Goal: Check status: Check status

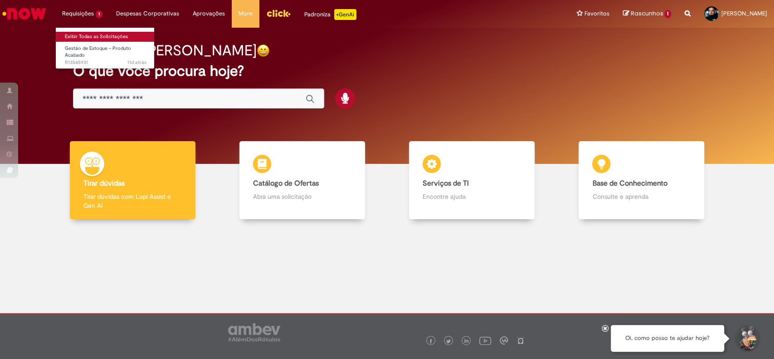
click at [90, 39] on link "Exibir Todas as Solicitações" at bounding box center [106, 37] width 100 height 10
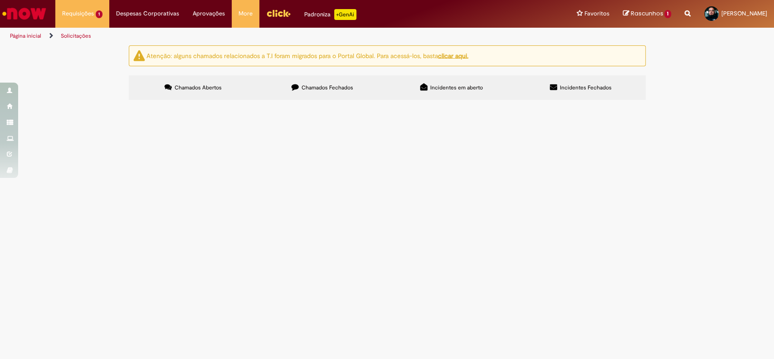
click at [340, 90] on span "Chamados Fechados" at bounding box center [328, 87] width 52 height 7
click at [0, 0] on td "Relatório ServiceNow – Variáveis" at bounding box center [0, 0] width 0 height 0
click at [0, 0] on span "Relatório ServiceNow – Variáveis" at bounding box center [0, 0] width 0 height 0
click at [220, 260] on body "Pular para o conteúdo da página Requisições 1 Exibir Todas as Solicitações Gest…" at bounding box center [387, 179] width 774 height 359
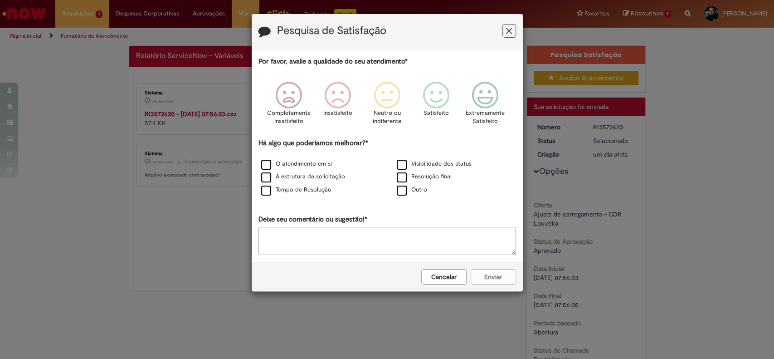
click at [511, 31] on icon "Feedback" at bounding box center [509, 31] width 6 height 10
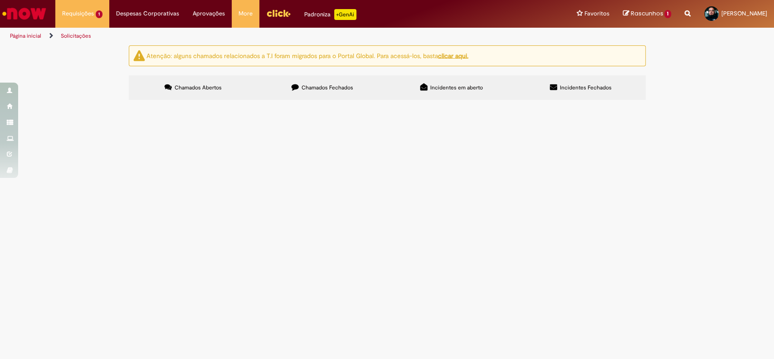
click at [311, 93] on label "Chamados Fechados" at bounding box center [322, 87] width 129 height 25
click at [0, 0] on span "FRETADO AC - BSC / BSC – AC" at bounding box center [0, 0] width 0 height 0
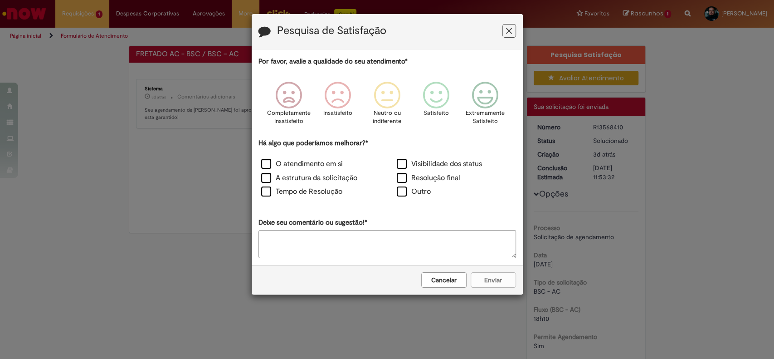
click at [512, 30] on icon "Feedback" at bounding box center [509, 31] width 6 height 10
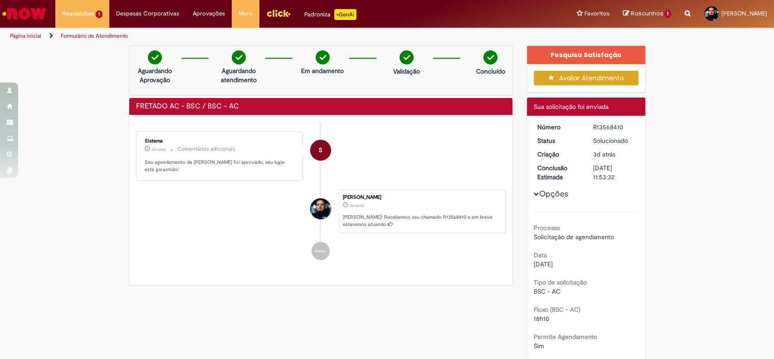
click at [581, 53] on div "Pesquisa Satisfação" at bounding box center [586, 55] width 118 height 18
click at [550, 184] on div "Opções Processo Solicitação de agendamento Data [DATE] Tipo de solicitação BSC …" at bounding box center [586, 291] width 105 height 337
click at [0, 0] on button "Opções" at bounding box center [0, 0] width 0 height 0
click at [495, 60] on div "Concluído" at bounding box center [491, 65] width 44 height 30
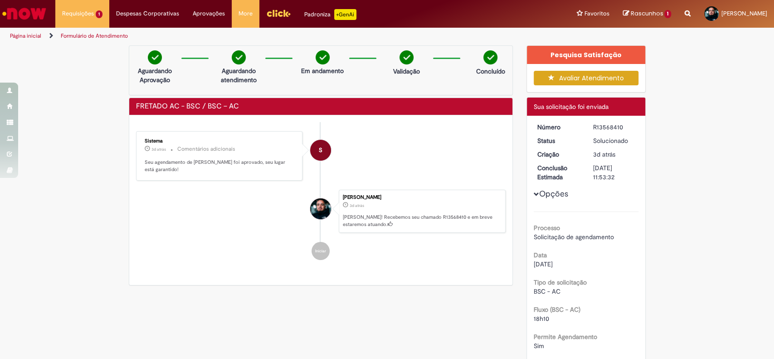
click at [601, 57] on div "Pesquisa Satisfação" at bounding box center [586, 55] width 118 height 18
click at [600, 74] on button "Avaliar Atendimento" at bounding box center [586, 78] width 105 height 15
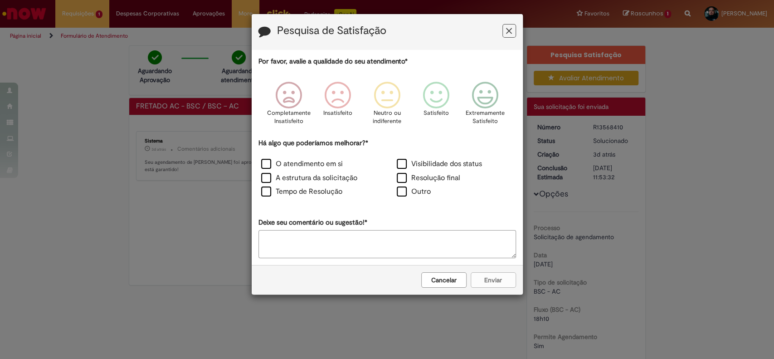
click at [510, 33] on icon "Feedback" at bounding box center [509, 31] width 6 height 10
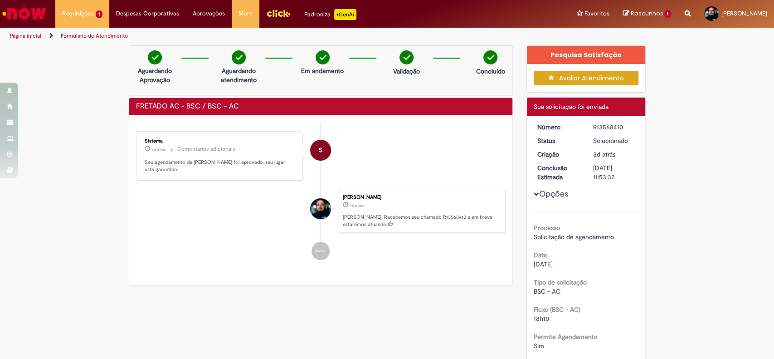
click at [585, 51] on div at bounding box center [387, 179] width 774 height 359
click at [585, 51] on div "Pesquisa Satisfação" at bounding box center [586, 55] width 118 height 18
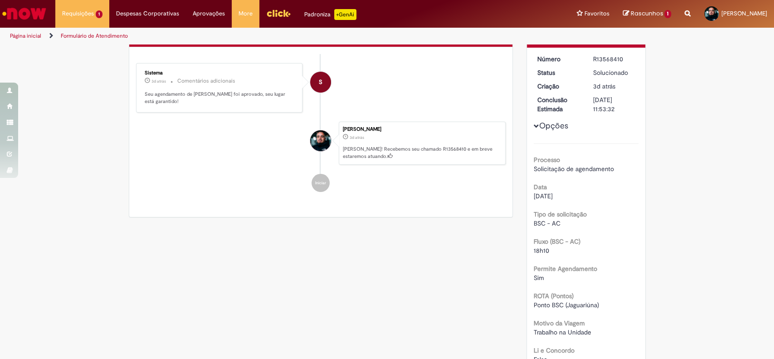
scroll to position [118, 0]
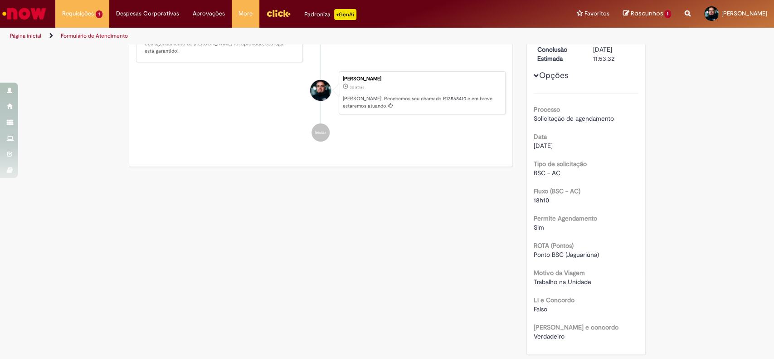
drag, startPoint x: 525, startPoint y: 300, endPoint x: 526, endPoint y: 307, distance: 6.5
click at [527, 303] on div "Número R13568410 Status Solucionado Criação 3d atrás 3 dias atrás Conclusão Est…" at bounding box center [586, 175] width 118 height 357
click at [534, 332] on span "Verdadeiro" at bounding box center [549, 336] width 31 height 8
drag, startPoint x: 538, startPoint y: 293, endPoint x: 536, endPoint y: 242, distance: 51.3
click at [536, 251] on div "Processo Solicitação de agendamento Data [DATE] Tipo de solicitação BSC - AC Fl…" at bounding box center [586, 217] width 105 height 248
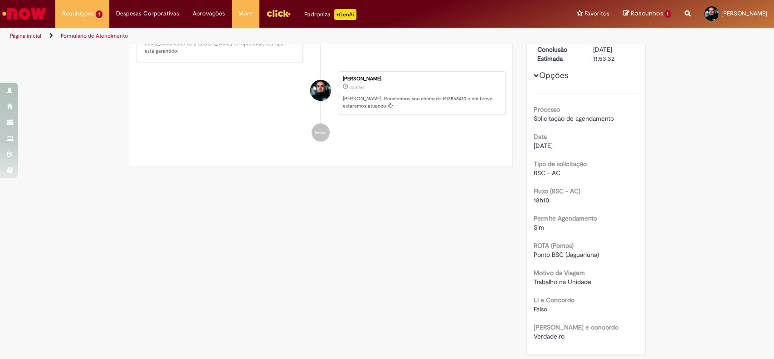
drag, startPoint x: 536, startPoint y: 233, endPoint x: 536, endPoint y: 167, distance: 66.2
click at [536, 213] on div "Processo Solicitação de agendamento Data [DATE] Tipo de solicitação BSC - AC Fl…" at bounding box center [586, 217] width 105 height 248
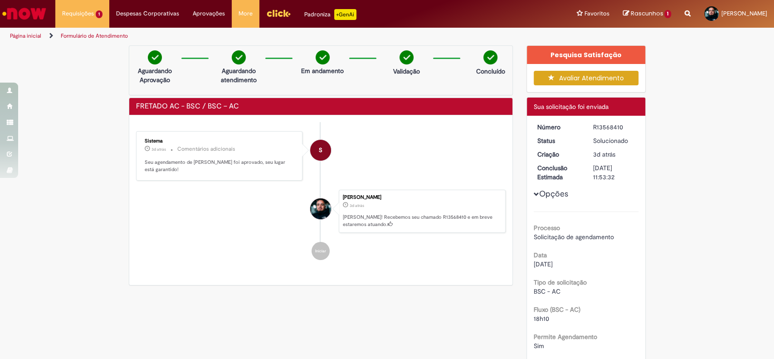
click at [527, 252] on div "Número R13568410 Status Solucionado Criação 3d atrás 3 dias atrás Conclusão Est…" at bounding box center [586, 294] width 118 height 357
drag, startPoint x: 544, startPoint y: 263, endPoint x: 564, endPoint y: 212, distance: 54.6
click at [549, 256] on div "Data [DATE]" at bounding box center [586, 258] width 105 height 20
drag, startPoint x: 564, startPoint y: 212, endPoint x: 564, endPoint y: 198, distance: 14.1
click at [564, 209] on div "Opções Processo Solicitação de agendamento Data [DATE] Tipo de solicitação BSC …" at bounding box center [586, 291] width 105 height 337
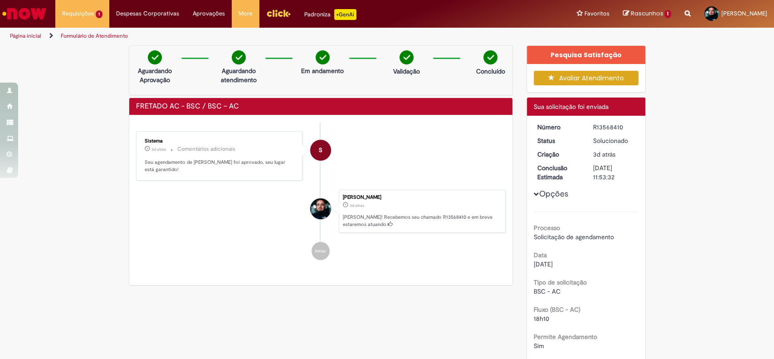
drag, startPoint x: 563, startPoint y: 185, endPoint x: 557, endPoint y: 186, distance: 5.5
click at [562, 184] on div "Opções Processo Solicitação de agendamento Data [DATE] Tipo de solicitação BSC …" at bounding box center [586, 291] width 105 height 337
click at [0, 0] on button "Opções" at bounding box center [0, 0] width 0 height 0
drag, startPoint x: 145, startPoint y: 71, endPoint x: 193, endPoint y: 134, distance: 79.0
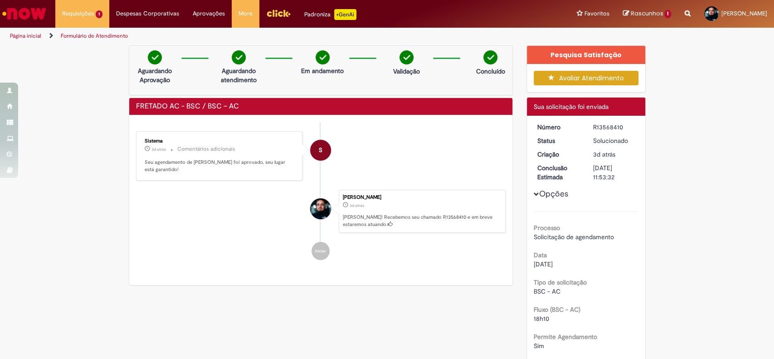
click at [151, 86] on div "Aguardando Aprovação Aguardando atendimento Em andamento Validação Concluído" at bounding box center [321, 70] width 385 height 50
drag, startPoint x: 193, startPoint y: 134, endPoint x: 247, endPoint y: 191, distance: 78.3
click at [214, 159] on div "Sistema 3d atrás 3 dias atrás Comentários adicionais Seu agendamento de fretado…" at bounding box center [220, 156] width 162 height 44
click at [265, 199] on li "[PERSON_NAME] 3d atrás 3 dias atrás [PERSON_NAME]! Recebemos seu chamado R13568…" at bounding box center [321, 212] width 370 height 44
click at [356, 207] on div "[PERSON_NAME] 3d atrás 3 dias atrás [PERSON_NAME]! Recebemos seu chamado R13568…" at bounding box center [422, 212] width 167 height 44
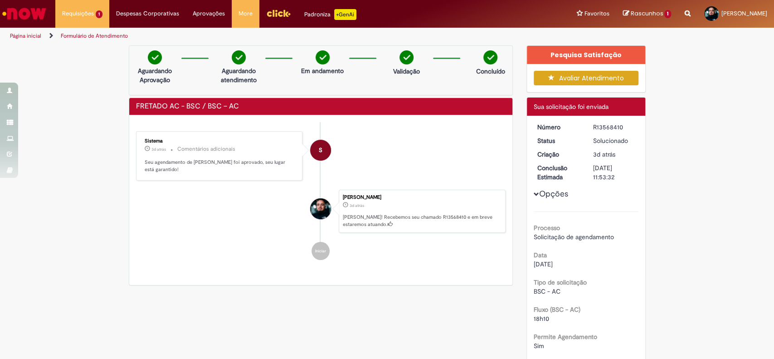
drag, startPoint x: 399, startPoint y: 211, endPoint x: 427, endPoint y: 230, distance: 34.0
click at [406, 214] on p "[PERSON_NAME]! Recebemos seu chamado R13568410 e em breve estaremos atuando." at bounding box center [422, 221] width 158 height 14
click at [427, 230] on ul "S Sistema 3d atrás 3 dias atrás Comentários adicionais Seu agendamento de freta…" at bounding box center [321, 195] width 370 height 147
